Goal: Register for event/course

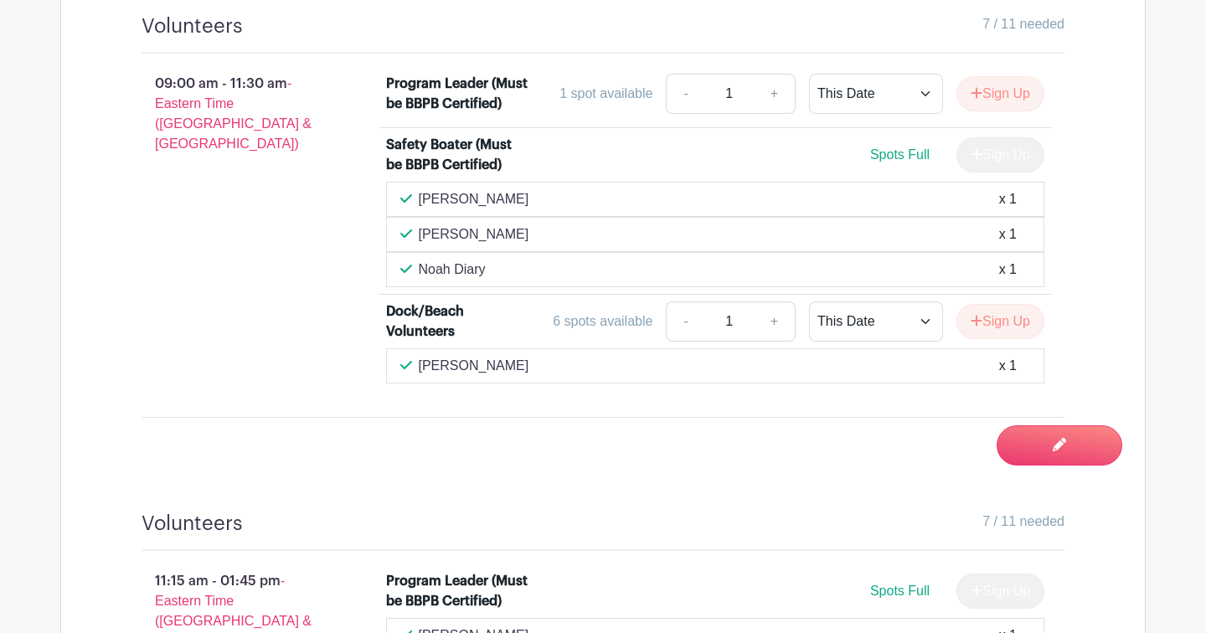
scroll to position [1139, 0]
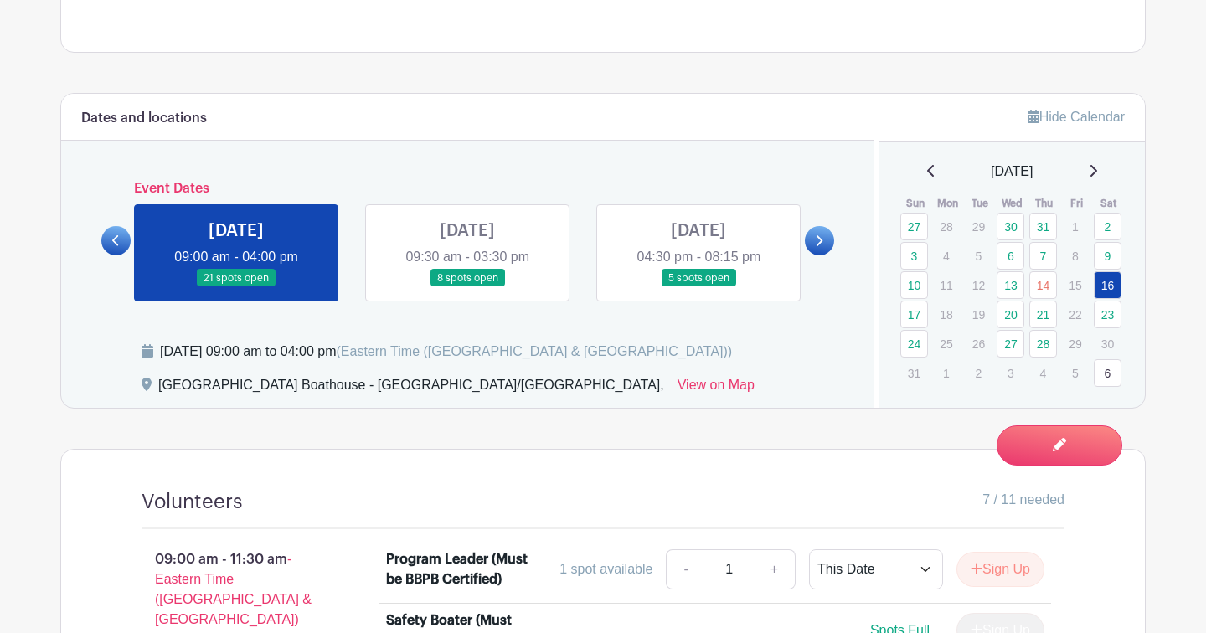
scroll to position [648, 0]
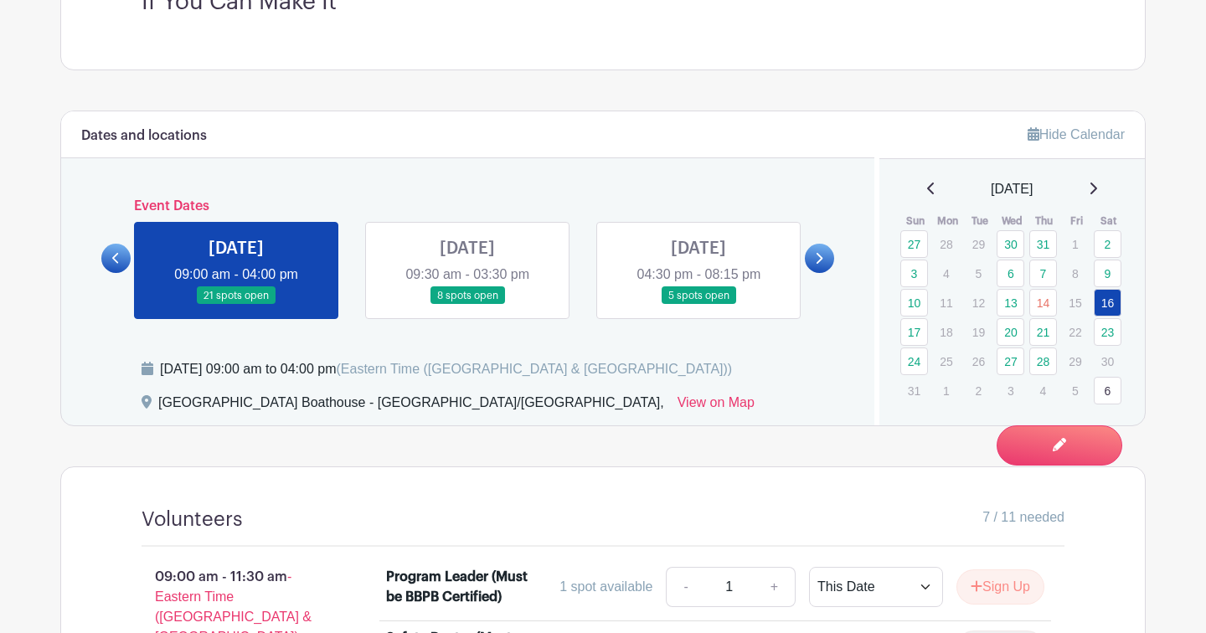
click at [699, 305] on link at bounding box center [699, 305] width 0 height 0
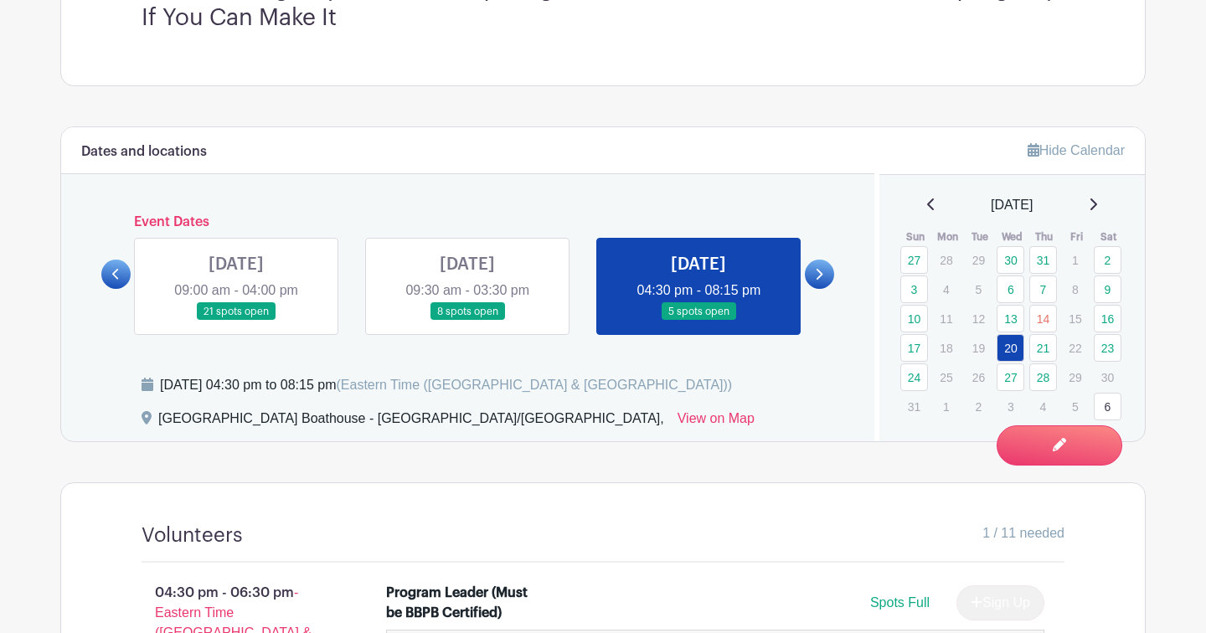
scroll to position [615, 0]
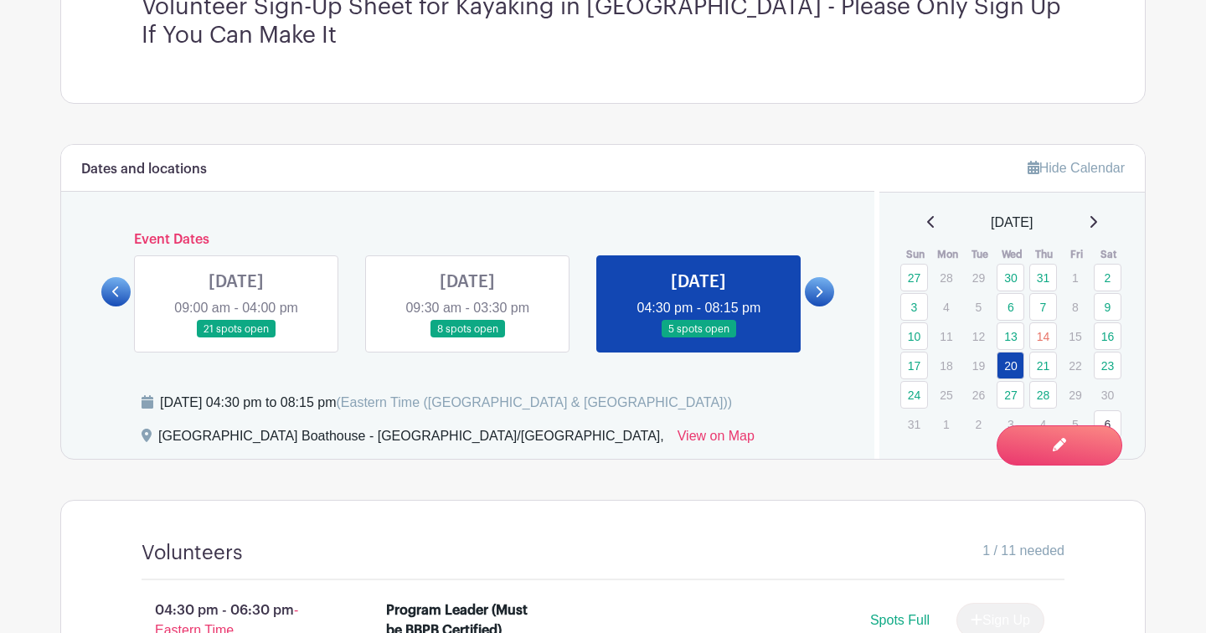
click at [236, 338] on link at bounding box center [236, 338] width 0 height 0
